Goal: Transaction & Acquisition: Purchase product/service

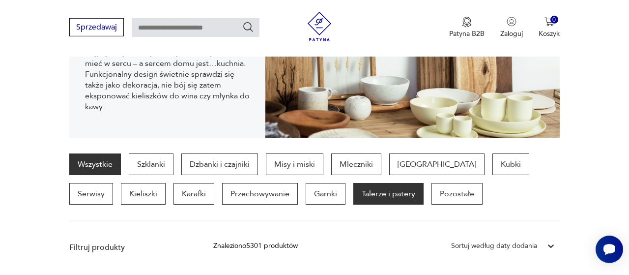
click at [353, 200] on p "Talerze i patery" at bounding box center [388, 194] width 70 height 22
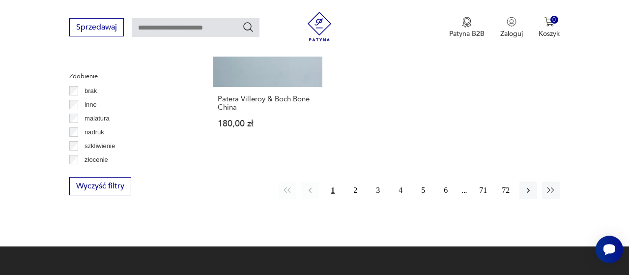
scroll to position [1420, 0]
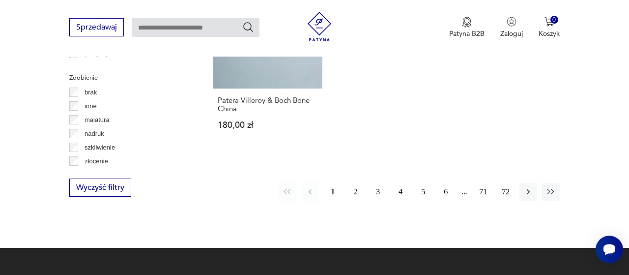
click at [448, 183] on button "6" at bounding box center [446, 192] width 18 height 18
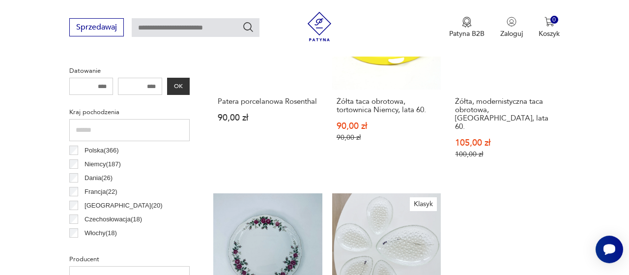
scroll to position [463, 0]
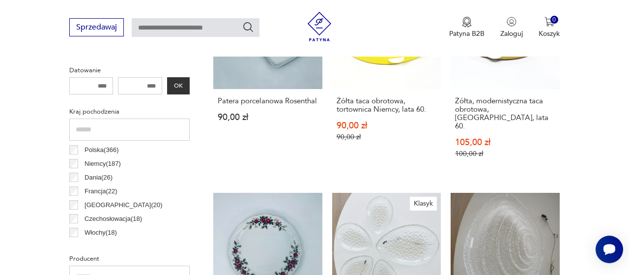
click at [87, 164] on p "Niemcy ( 187 )" at bounding box center [103, 163] width 36 height 11
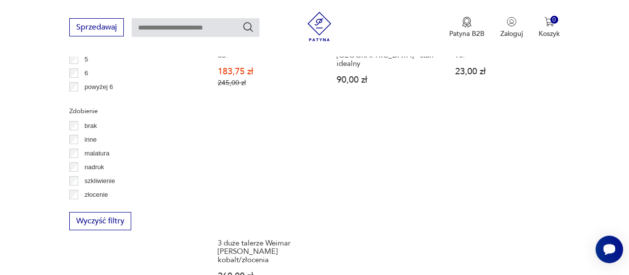
scroll to position [1386, 0]
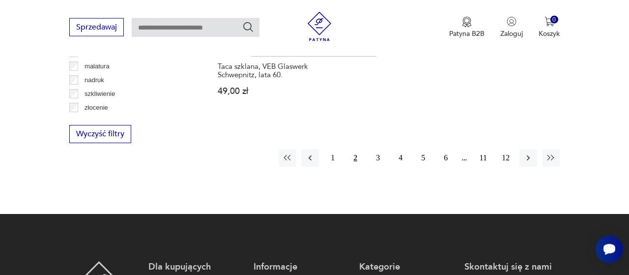
scroll to position [1469, 0]
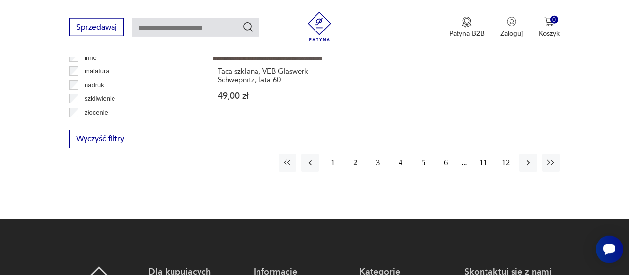
click at [382, 154] on button "3" at bounding box center [378, 163] width 18 height 18
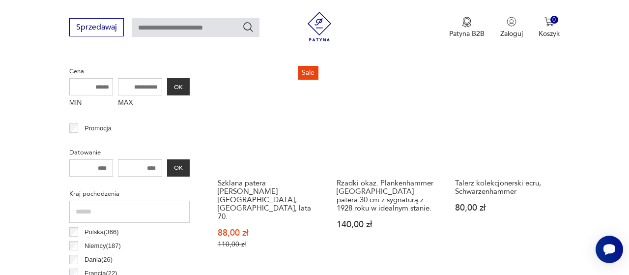
scroll to position [381, 0]
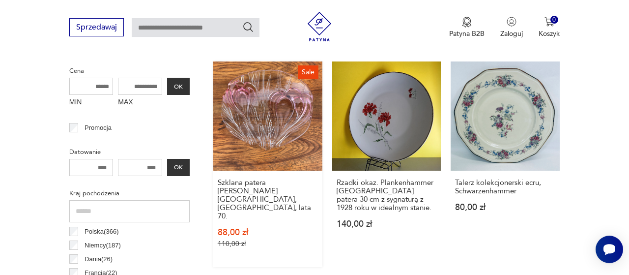
click at [293, 99] on link "Sale Szklana patera [PERSON_NAME] [GEOGRAPHIC_DATA], [GEOGRAPHIC_DATA], lata 70…" at bounding box center [267, 164] width 109 height 206
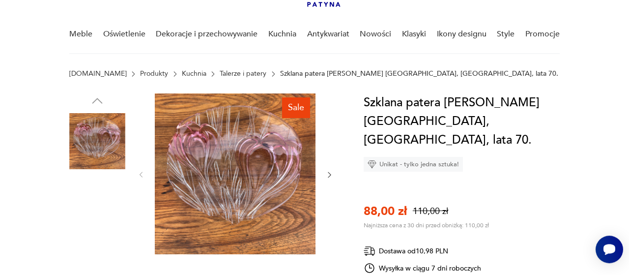
scroll to position [67, 0]
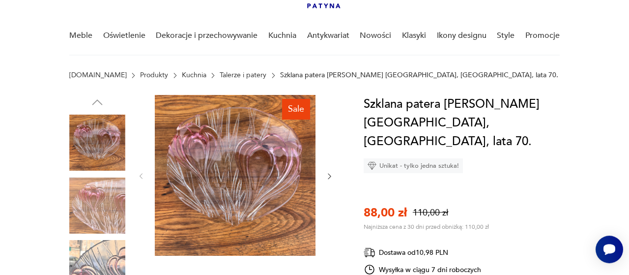
click at [276, 182] on img at bounding box center [235, 175] width 161 height 161
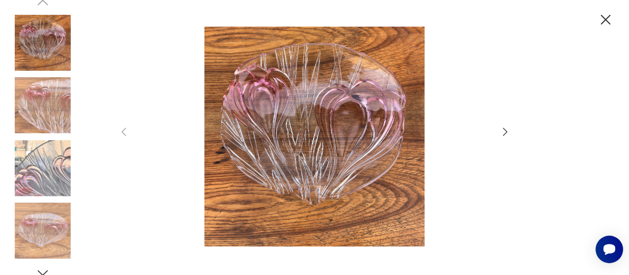
click at [503, 127] on icon "button" at bounding box center [506, 132] width 12 height 12
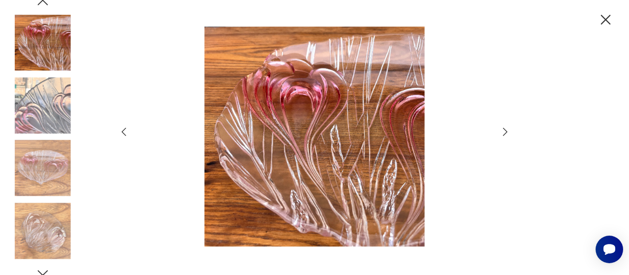
click at [507, 127] on icon "button" at bounding box center [506, 132] width 12 height 12
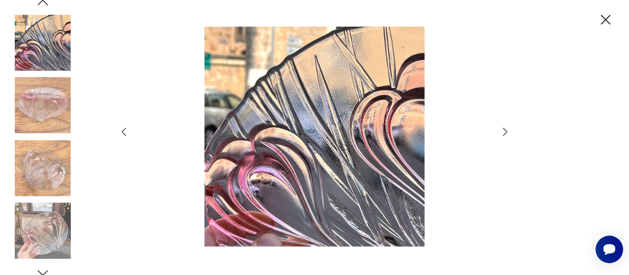
click at [508, 132] on icon "button" at bounding box center [506, 132] width 12 height 12
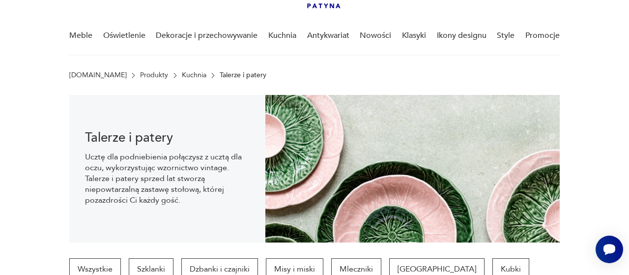
scroll to position [137, 0]
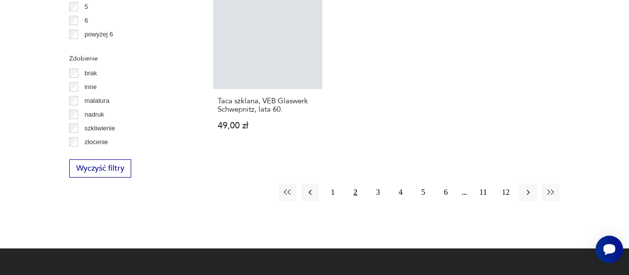
scroll to position [1469, 0]
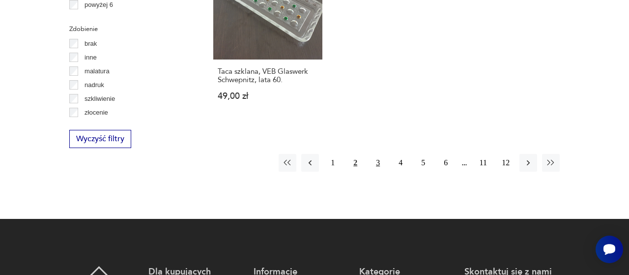
click at [377, 154] on button "3" at bounding box center [378, 163] width 18 height 18
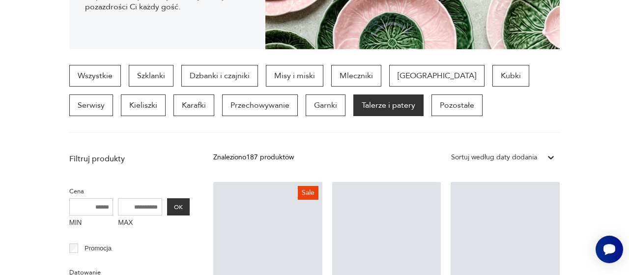
scroll to position [261, 0]
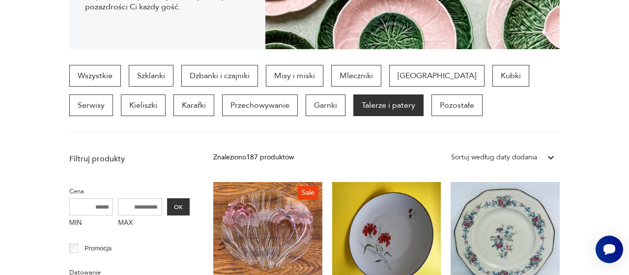
click at [517, 118] on div "Wszystkie Szklanki Dzbanki i czajniki Misy i miski Mleczniki Filiżanki Kubki Se…" at bounding box center [314, 99] width 491 height 68
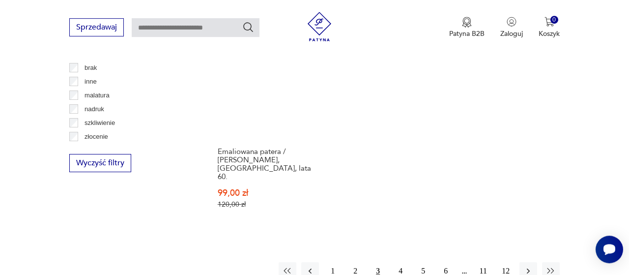
scroll to position [1445, 0]
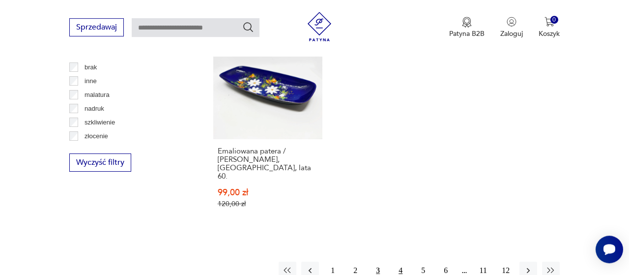
click at [403, 262] on button "4" at bounding box center [401, 271] width 18 height 18
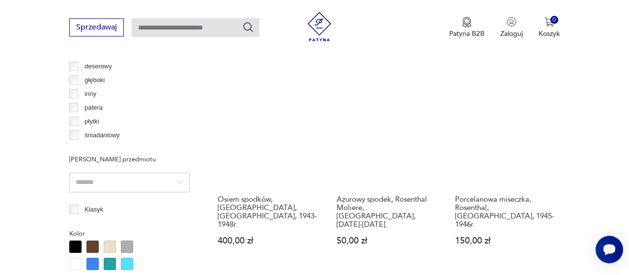
scroll to position [781, 0]
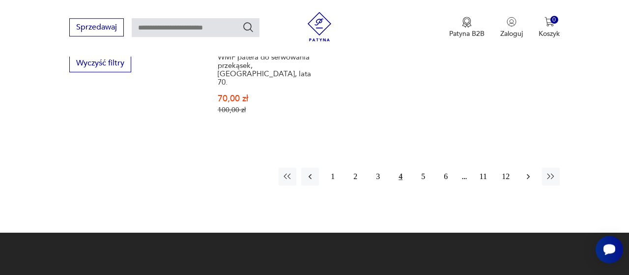
click at [530, 168] on button "button" at bounding box center [529, 177] width 18 height 18
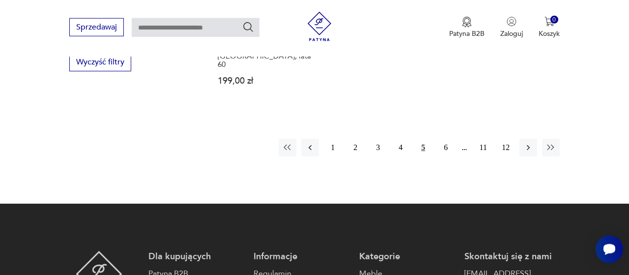
scroll to position [1546, 0]
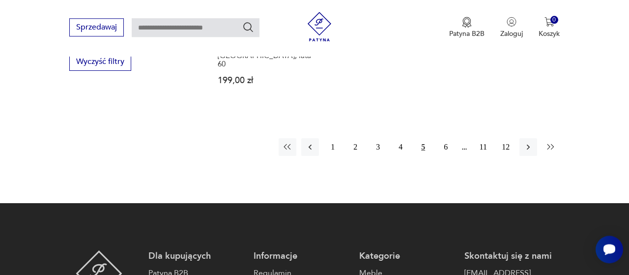
click at [551, 142] on icon "button" at bounding box center [551, 147] width 10 height 10
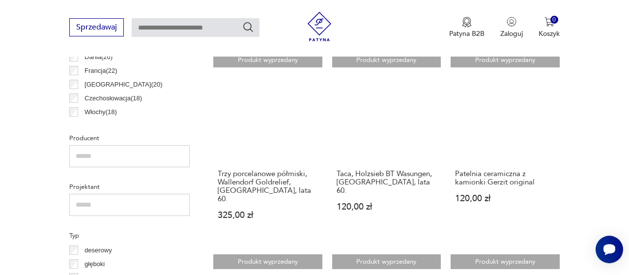
scroll to position [584, 0]
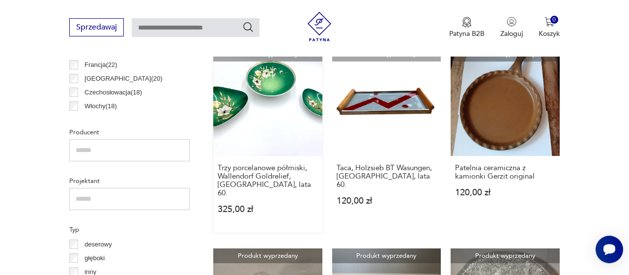
click at [264, 82] on link "Produkt wyprzedany Trzy porcelanowe półmiski, Wallendorf Goldrelief, [GEOGRAPHI…" at bounding box center [267, 140] width 109 height 186
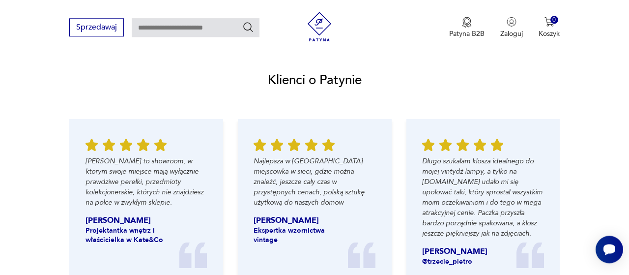
scroll to position [1034, 0]
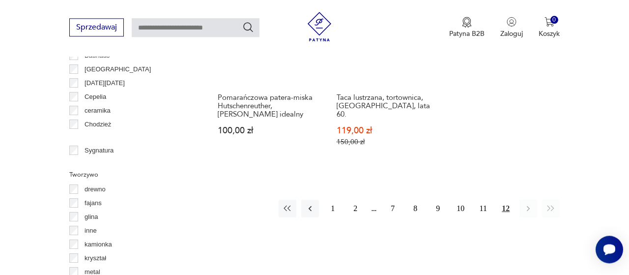
scroll to position [1079, 0]
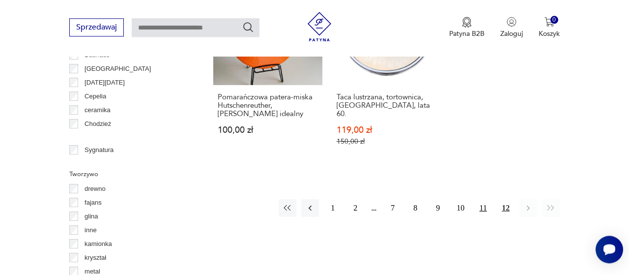
click at [481, 199] on button "11" at bounding box center [483, 208] width 18 height 18
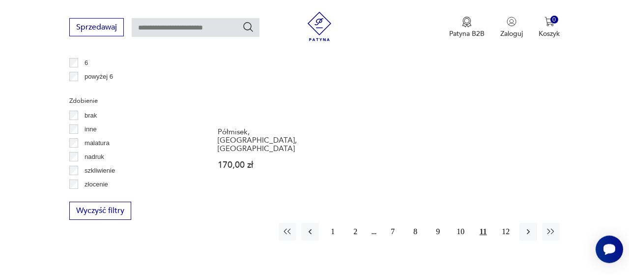
scroll to position [1413, 0]
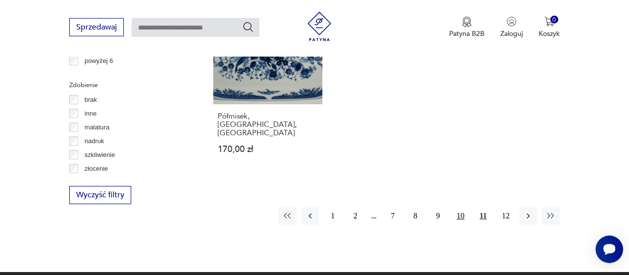
click at [467, 207] on button "10" at bounding box center [461, 216] width 18 height 18
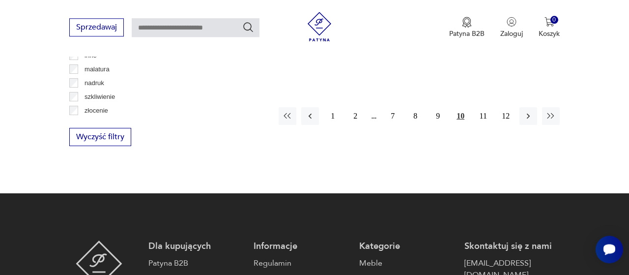
scroll to position [1473, 0]
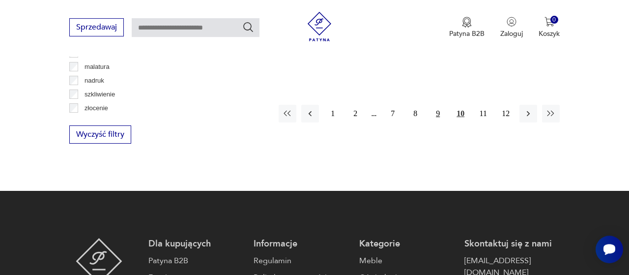
click at [436, 105] on button "9" at bounding box center [438, 114] width 18 height 18
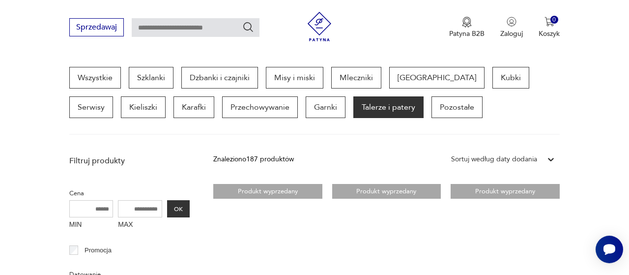
scroll to position [259, 0]
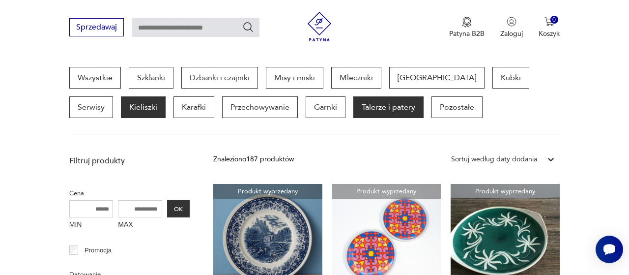
click at [121, 109] on p "Kieliszki" at bounding box center [143, 107] width 45 height 22
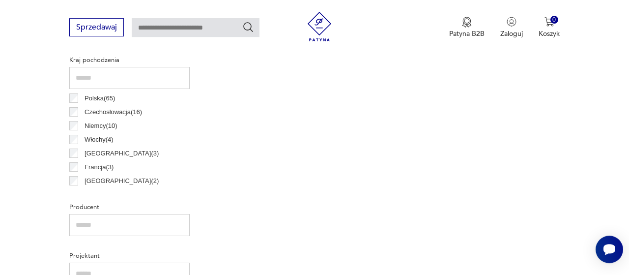
scroll to position [514, 0]
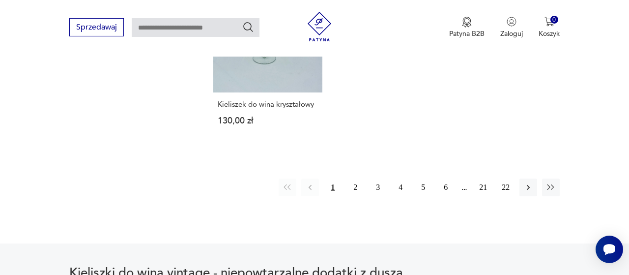
scroll to position [1424, 0]
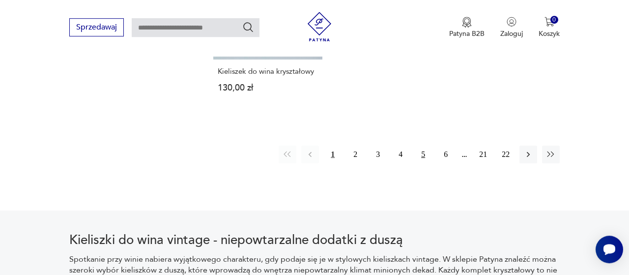
click at [428, 149] on button "5" at bounding box center [423, 155] width 18 height 18
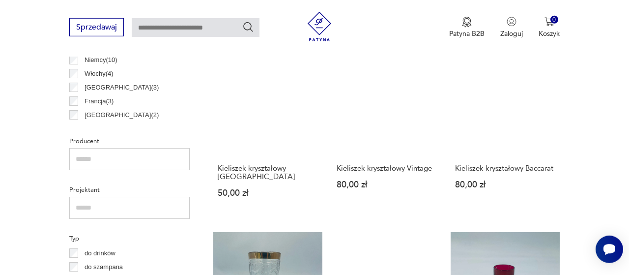
scroll to position [581, 0]
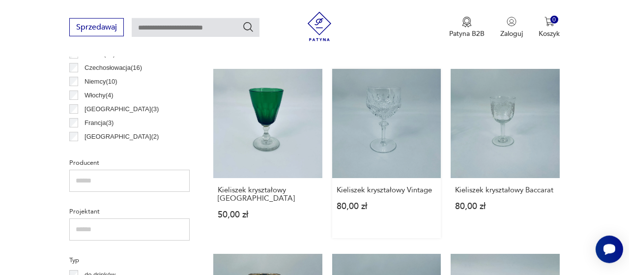
click at [382, 98] on link "Kieliszek kryształowy Vintage 80,00 zł" at bounding box center [386, 153] width 109 height 169
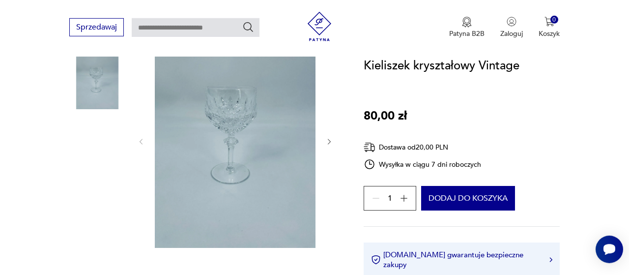
scroll to position [141, 0]
